Goal: Task Accomplishment & Management: Manage account settings

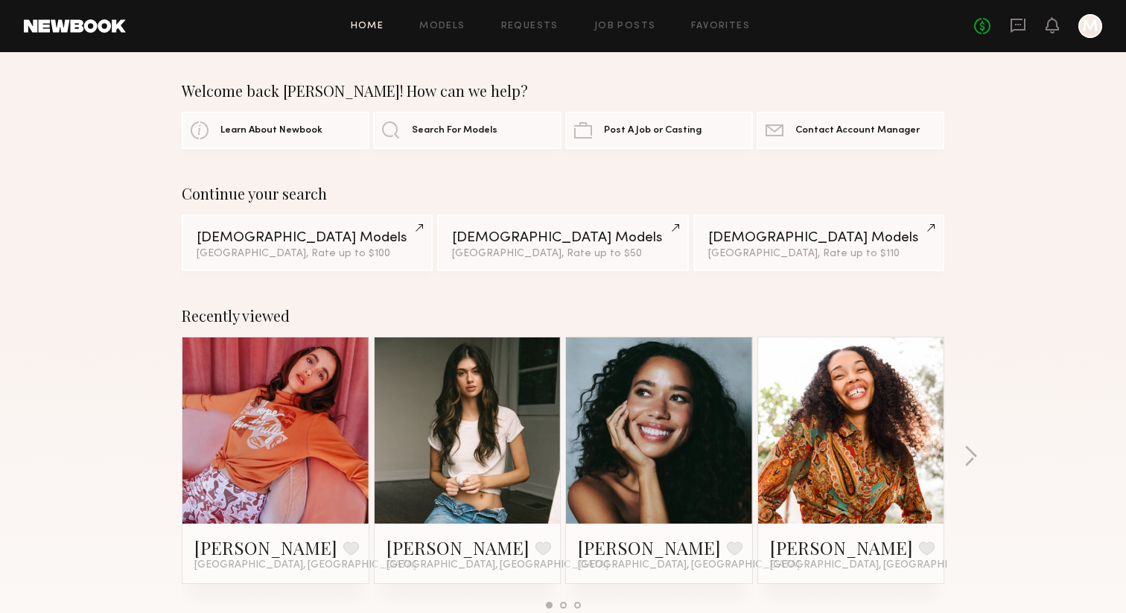
click at [1091, 28] on div at bounding box center [1090, 26] width 24 height 24
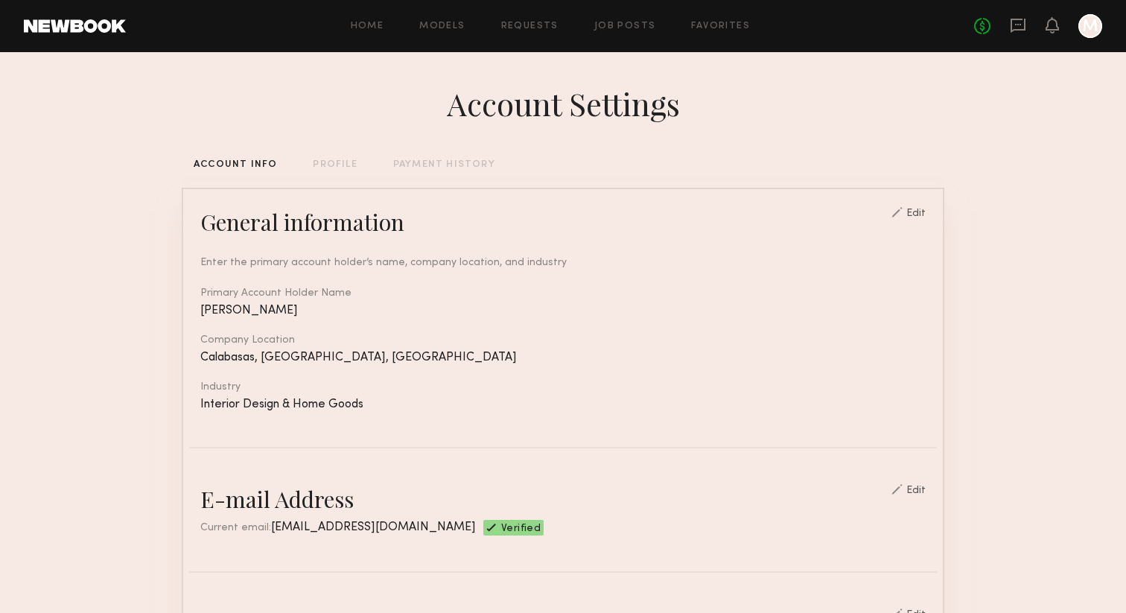
click at [1084, 29] on div at bounding box center [1090, 26] width 24 height 24
click at [506, 22] on link "Requests" at bounding box center [529, 27] width 57 height 10
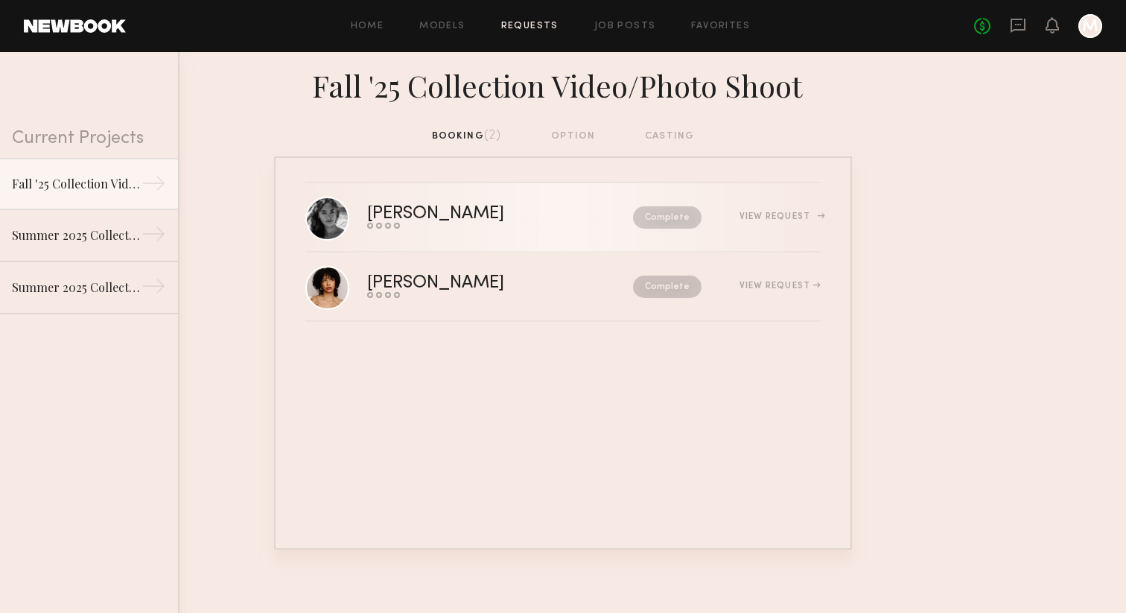
click at [769, 213] on div "View Request" at bounding box center [780, 216] width 81 height 9
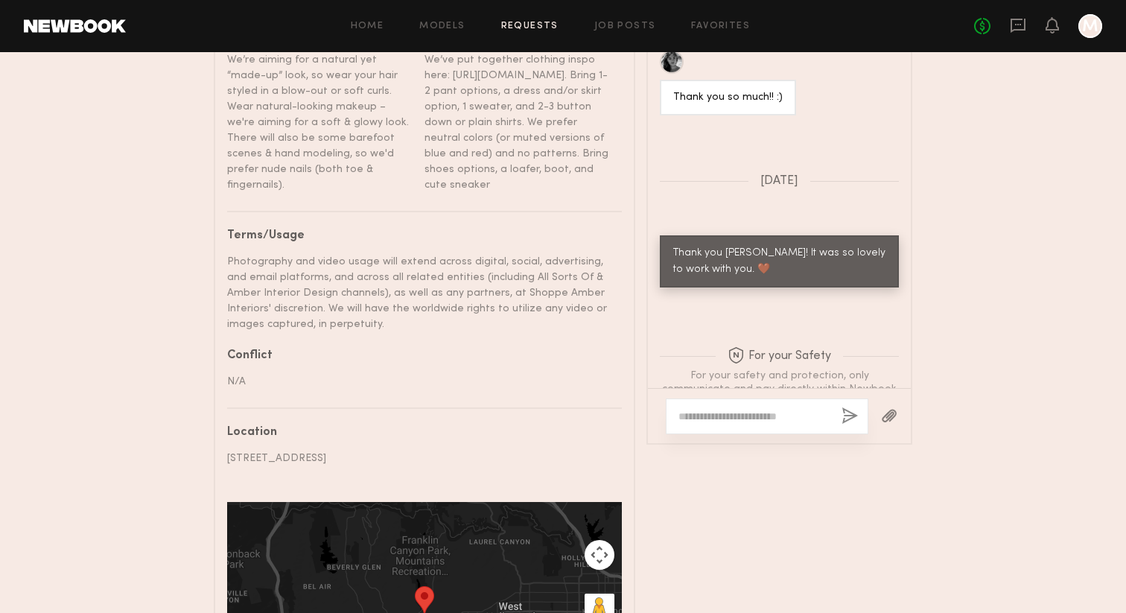
scroll to position [786, 0]
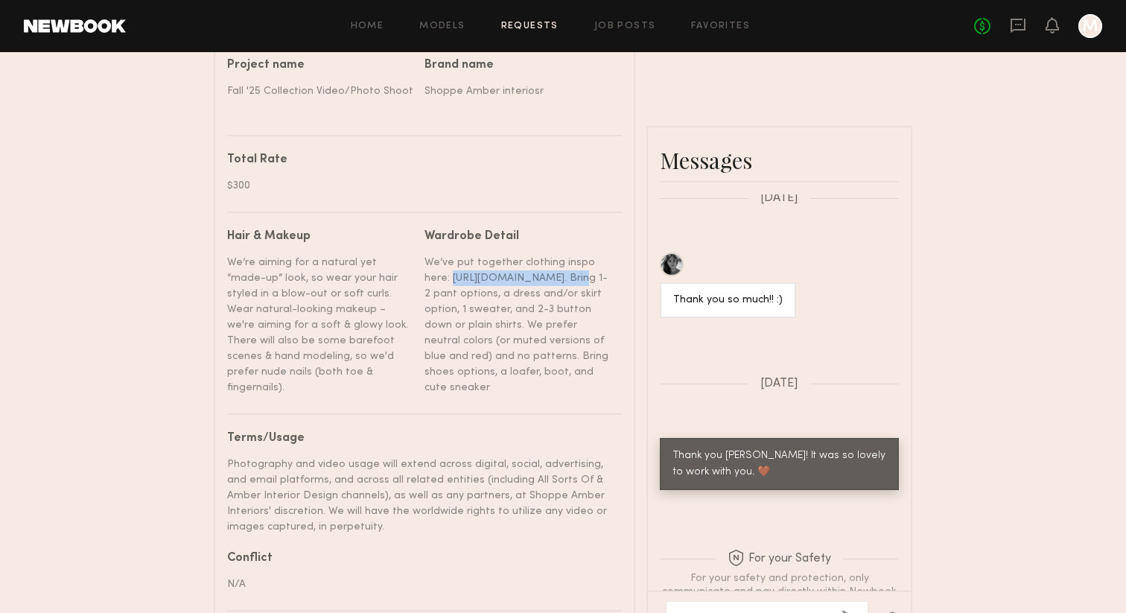
drag, startPoint x: 425, startPoint y: 279, endPoint x: 538, endPoint y: 278, distance: 112.5
click at [538, 278] on div "We’ve put together clothing inspo here: [URL][DOMAIN_NAME]. Bring 1-2 pant opti…" at bounding box center [518, 325] width 186 height 141
copy div "[URL][DOMAIN_NAME]"
click at [541, 296] on div "We’ve put together clothing inspo here: [URL][DOMAIN_NAME]. Bring 1-2 pant opti…" at bounding box center [518, 325] width 186 height 141
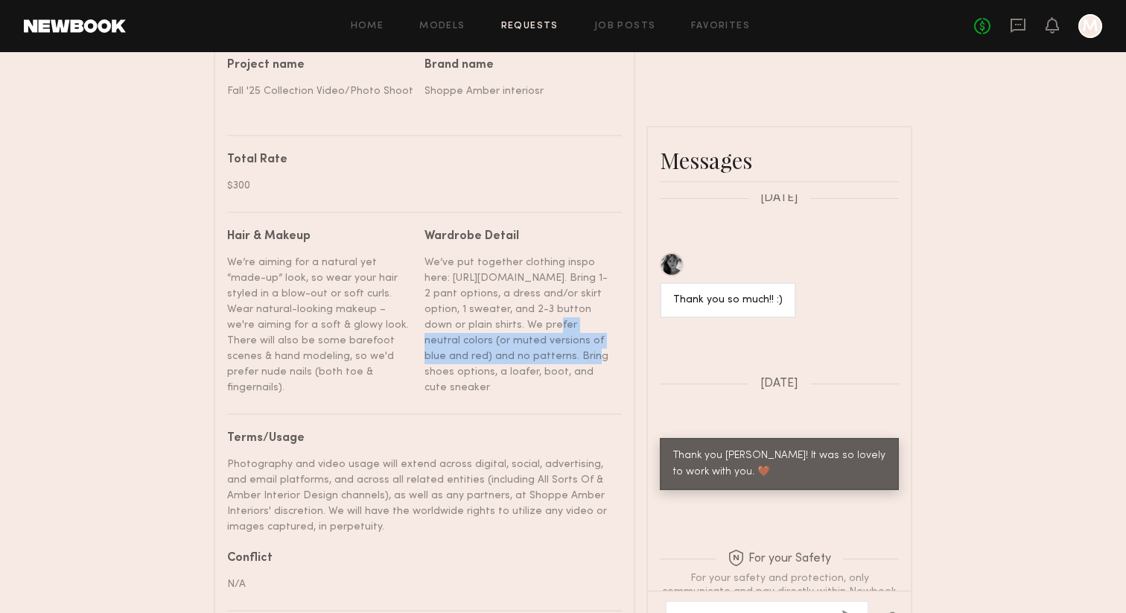
drag, startPoint x: 457, startPoint y: 324, endPoint x: 479, endPoint y: 349, distance: 33.2
click at [479, 349] on div "We’ve put together clothing inspo here: [URL][DOMAIN_NAME]. Bring 1-2 pant opti…" at bounding box center [518, 325] width 186 height 141
copy div "We prefer neutral colors (or muted versions of blue and red) and no patterns"
